Goal: Task Accomplishment & Management: Complete application form

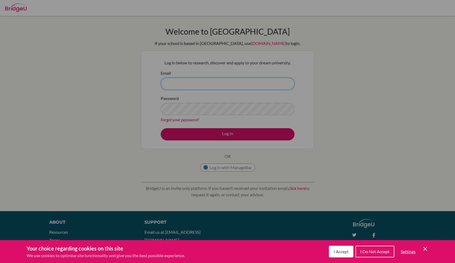
type input "[EMAIL_ADDRESS][DOMAIN_NAME]"
click at [337, 253] on span "I Accept" at bounding box center [341, 251] width 15 height 5
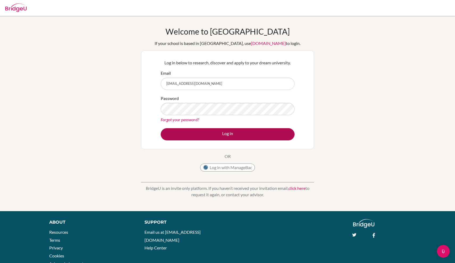
click at [232, 133] on button "Log in" at bounding box center [228, 134] width 134 height 12
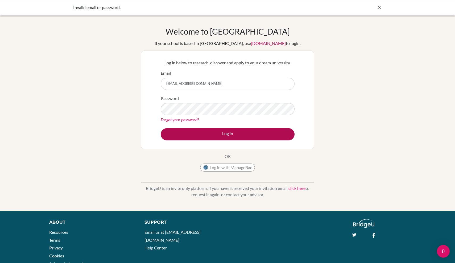
click at [225, 134] on button "Log in" at bounding box center [228, 134] width 134 height 12
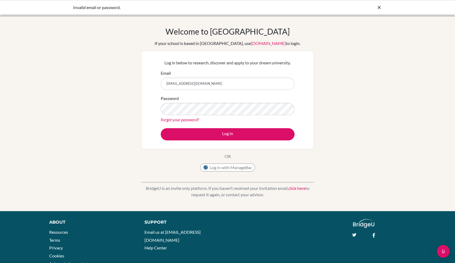
click at [236, 170] on button "Log in with ManageBac" at bounding box center [227, 168] width 55 height 8
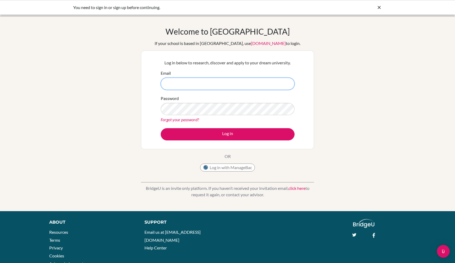
type input "[EMAIL_ADDRESS][DOMAIN_NAME]"
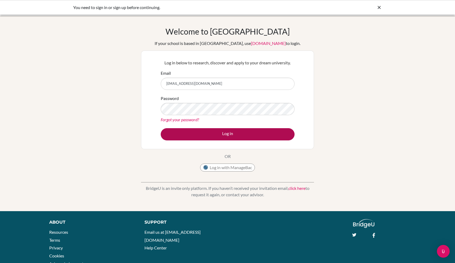
click at [223, 131] on button "Log in" at bounding box center [228, 134] width 134 height 12
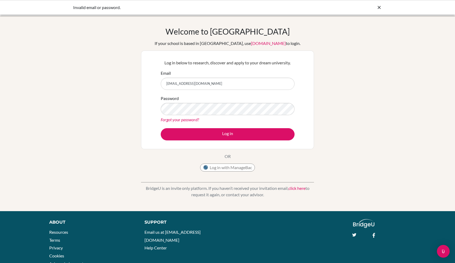
click at [334, 85] on div "Welcome to [GEOGRAPHIC_DATA] If your school is based in [GEOGRAPHIC_DATA], use …" at bounding box center [227, 114] width 455 height 174
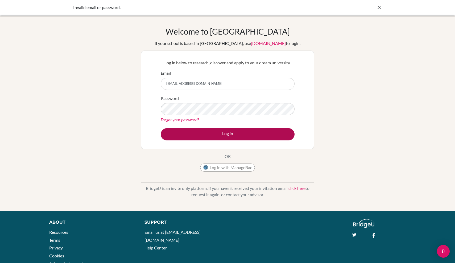
click at [213, 132] on button "Log in" at bounding box center [228, 134] width 134 height 12
